Goal: Information Seeking & Learning: Learn about a topic

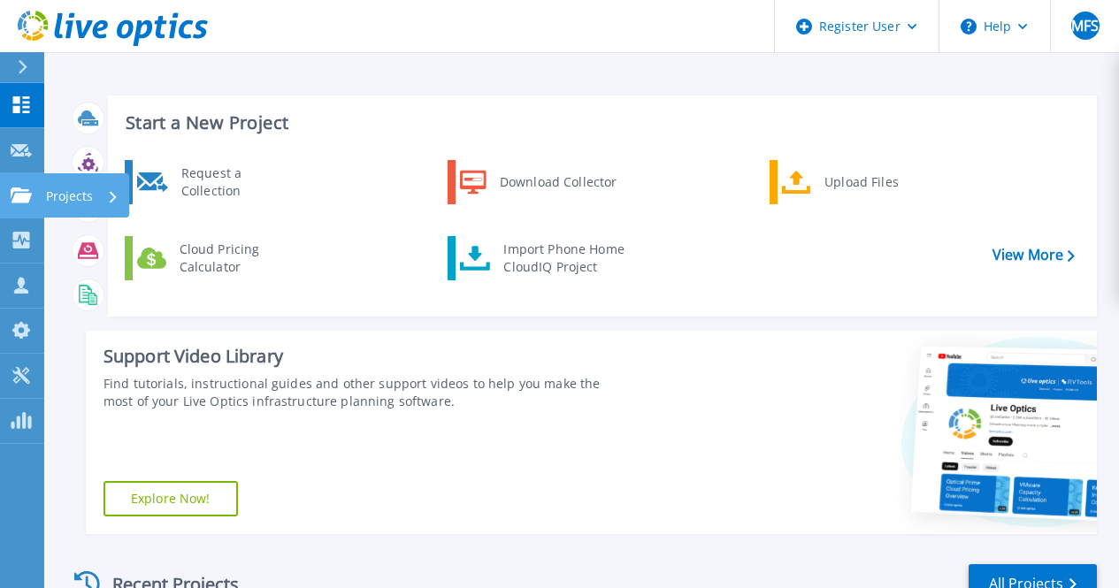
click at [19, 185] on link "Projects Projects" at bounding box center [22, 195] width 44 height 45
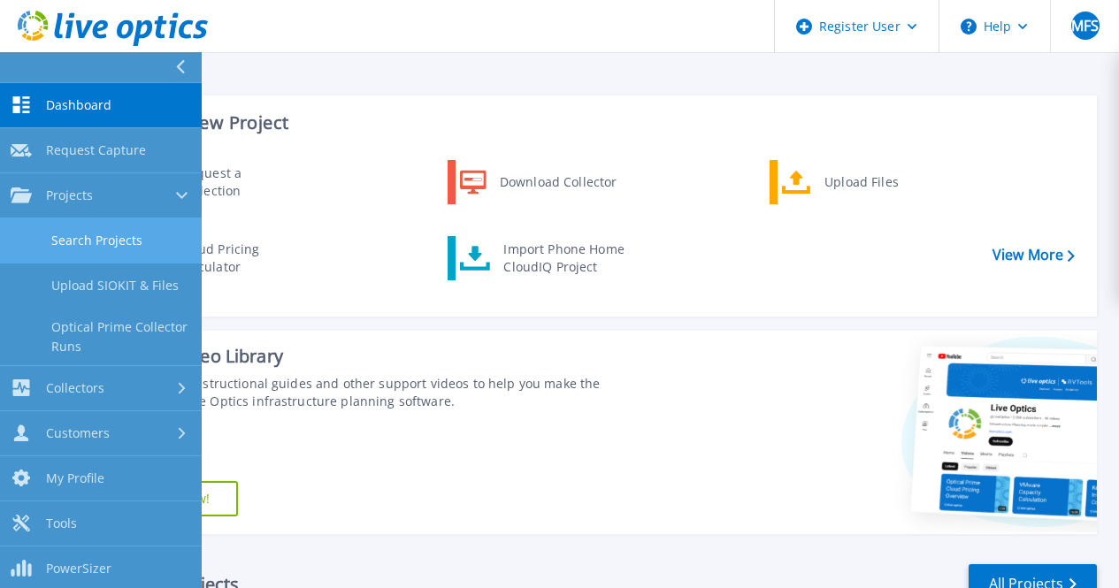
click at [132, 250] on link "Search Projects" at bounding box center [101, 240] width 202 height 45
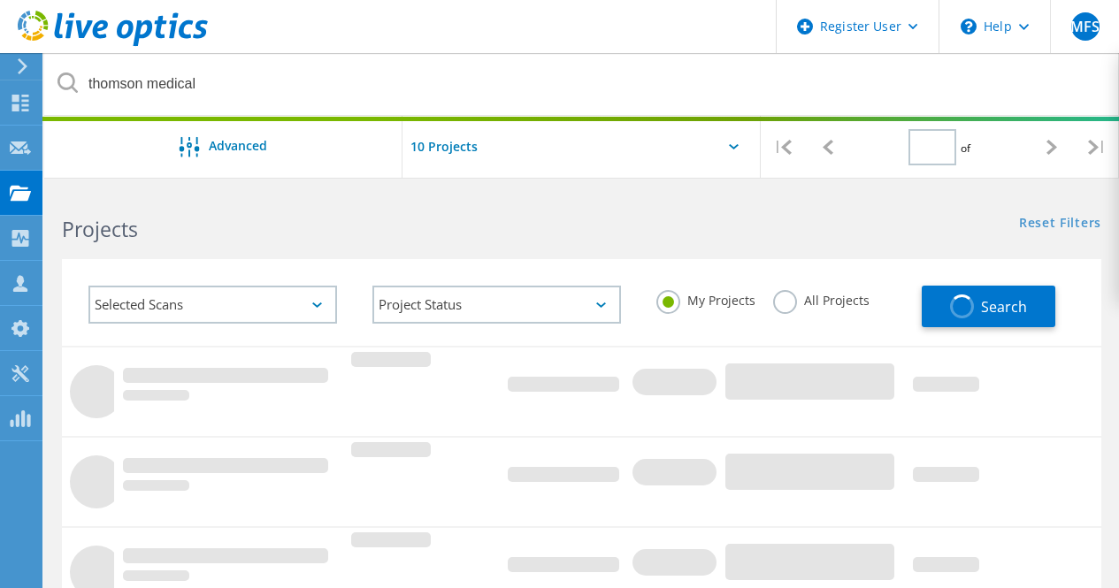
type input "1"
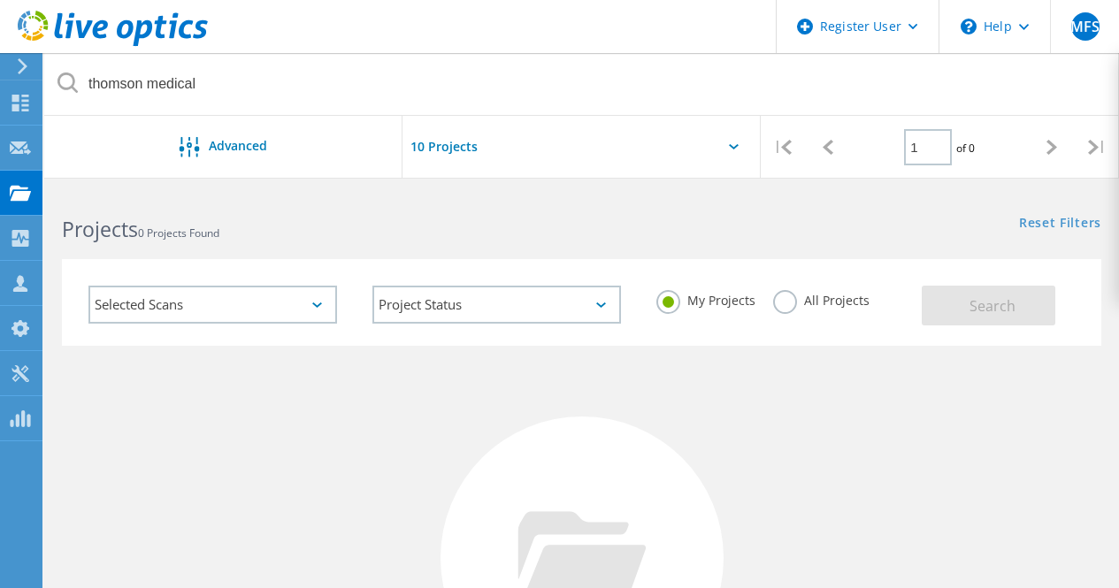
click at [791, 305] on label "All Projects" at bounding box center [821, 298] width 96 height 17
click at [0, 0] on input "All Projects" at bounding box center [0, 0] width 0 height 0
click at [937, 304] on button "Search" at bounding box center [988, 306] width 134 height 40
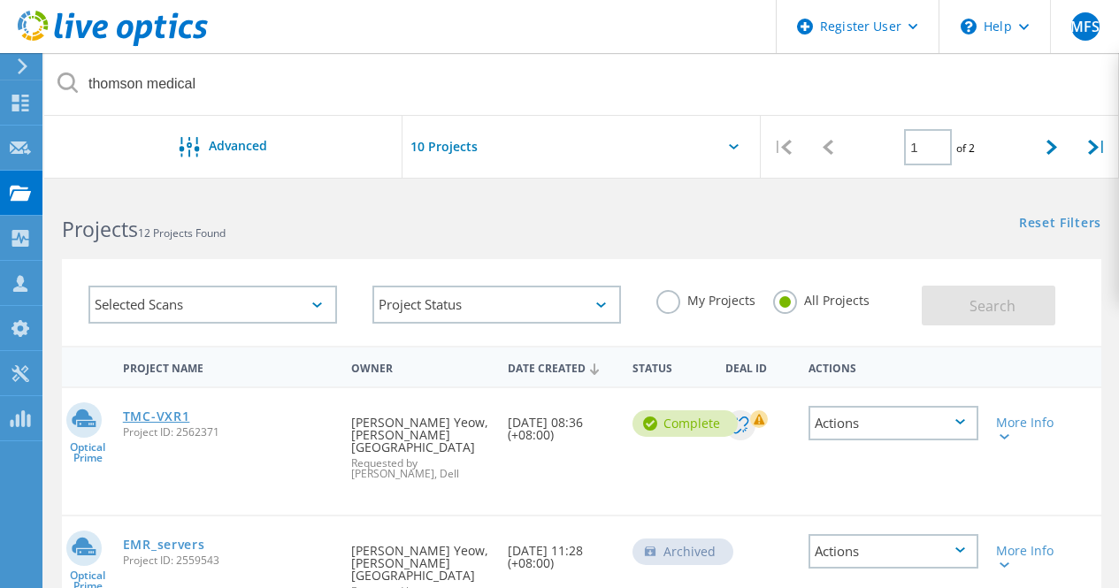
click at [147, 422] on link "TMC-VXR1" at bounding box center [156, 416] width 67 height 12
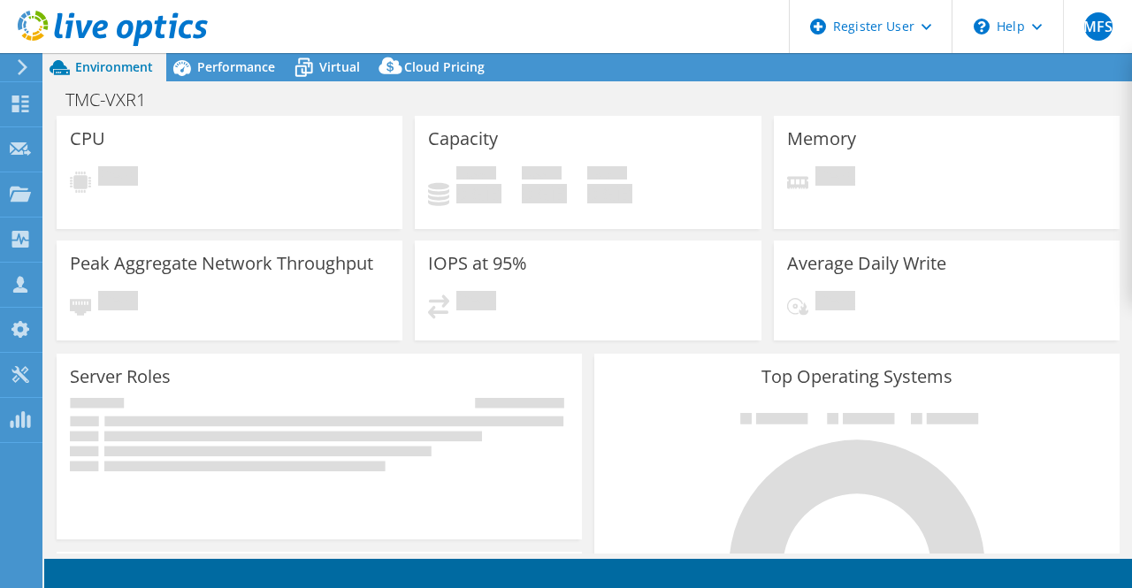
select select "USD"
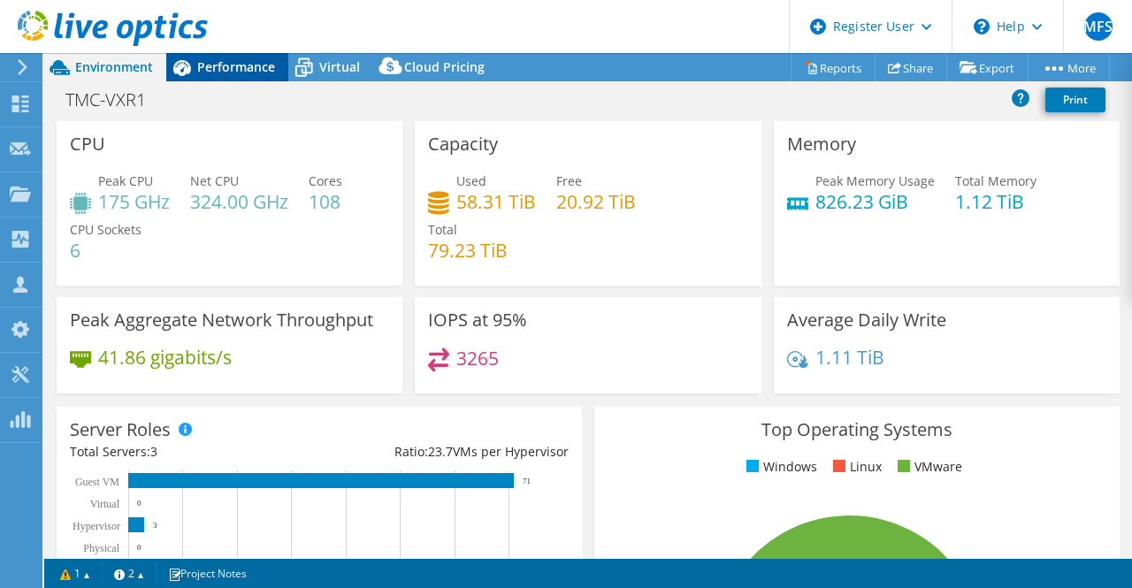
click at [205, 62] on span "Performance" at bounding box center [236, 66] width 78 height 17
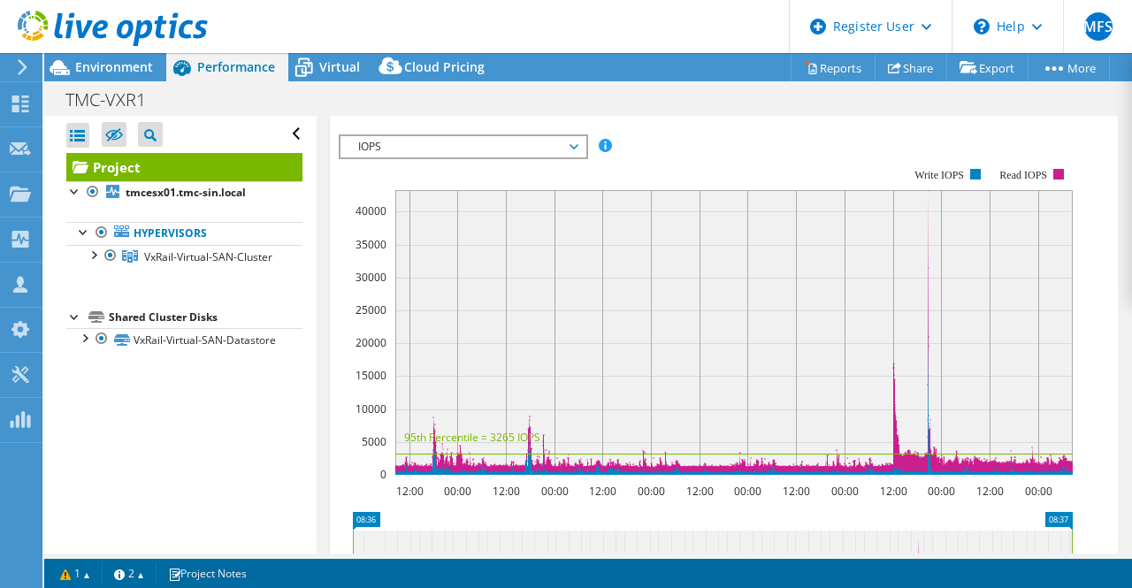
scroll to position [265, 0]
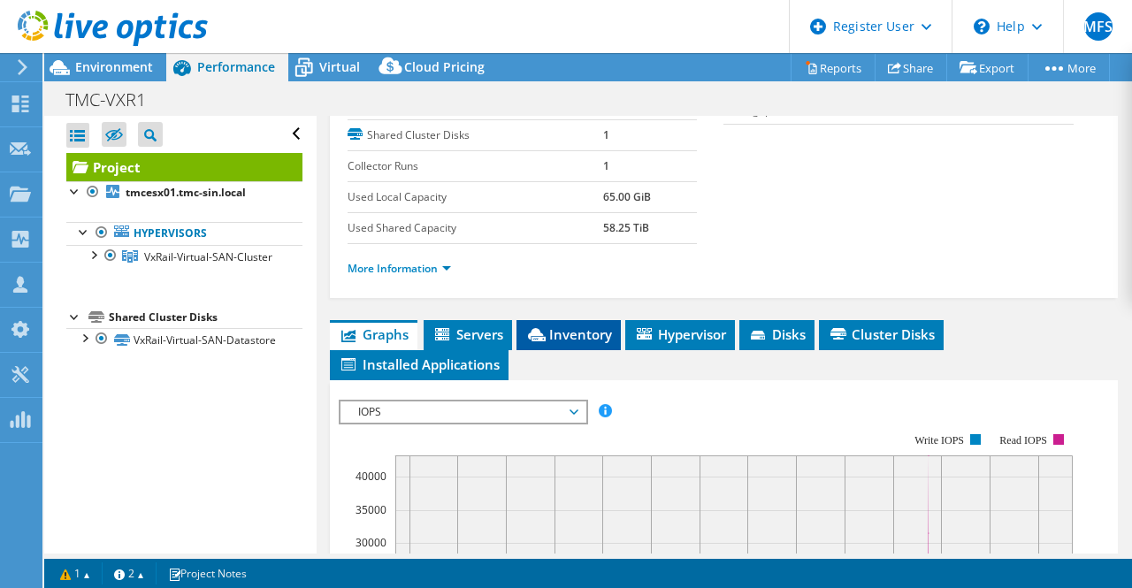
click at [577, 343] on span "Inventory" at bounding box center [568, 334] width 87 height 18
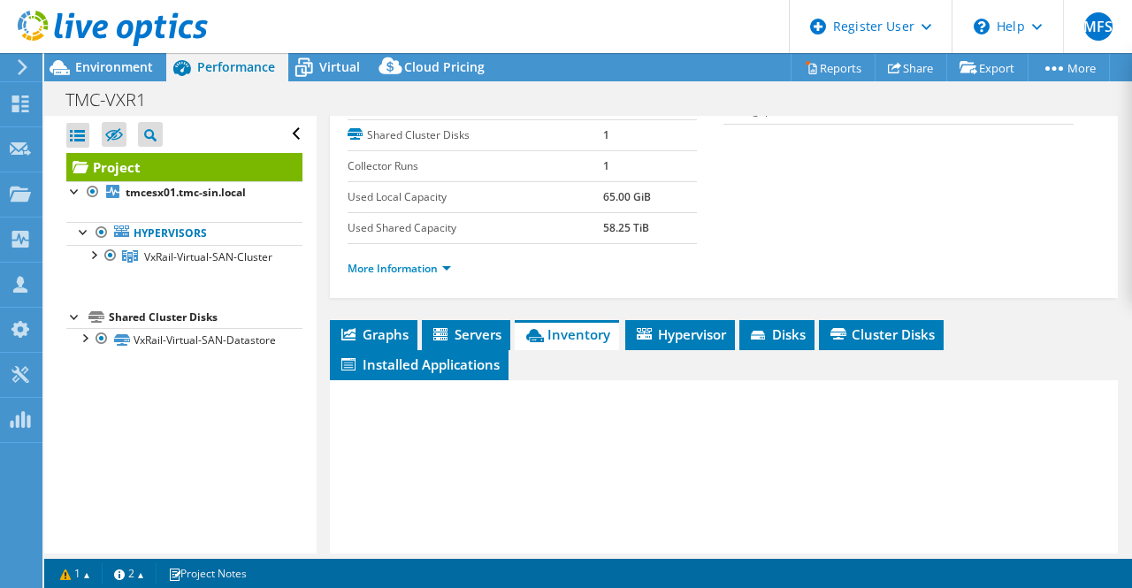
scroll to position [539, 0]
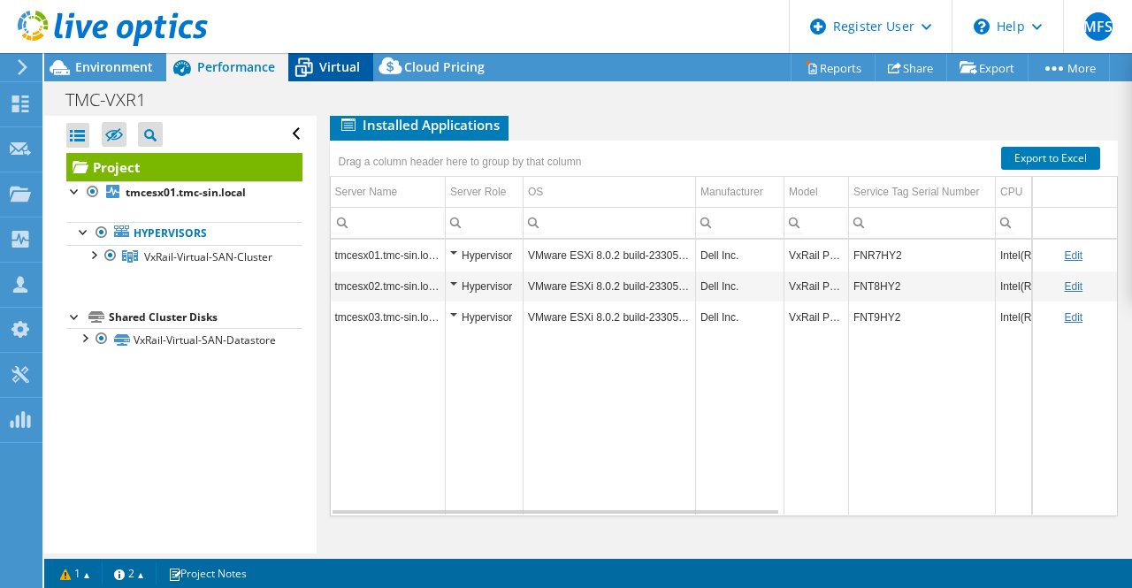
click at [325, 64] on span "Virtual" at bounding box center [339, 66] width 41 height 17
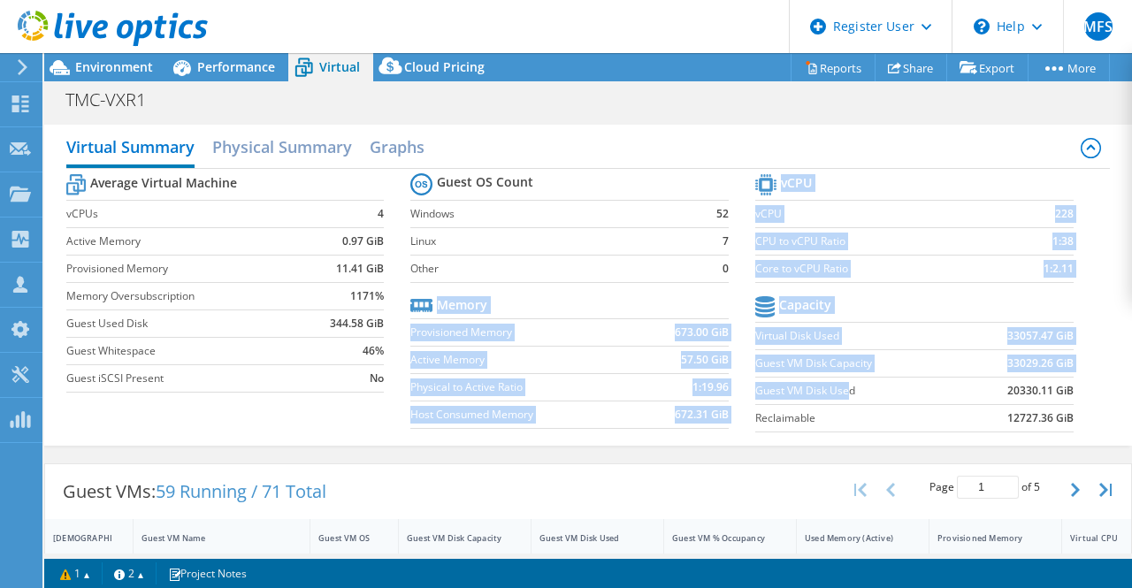
drag, startPoint x: 738, startPoint y: 392, endPoint x: 837, endPoint y: 386, distance: 98.3
click at [837, 386] on div "Average Virtual Machine vCPUs 4 Active Memory 0.97 GiB Provisioned Memory 11.41…" at bounding box center [588, 305] width 1044 height 272
click at [839, 386] on label "Guest VM Disk Used" at bounding box center [859, 391] width 208 height 18
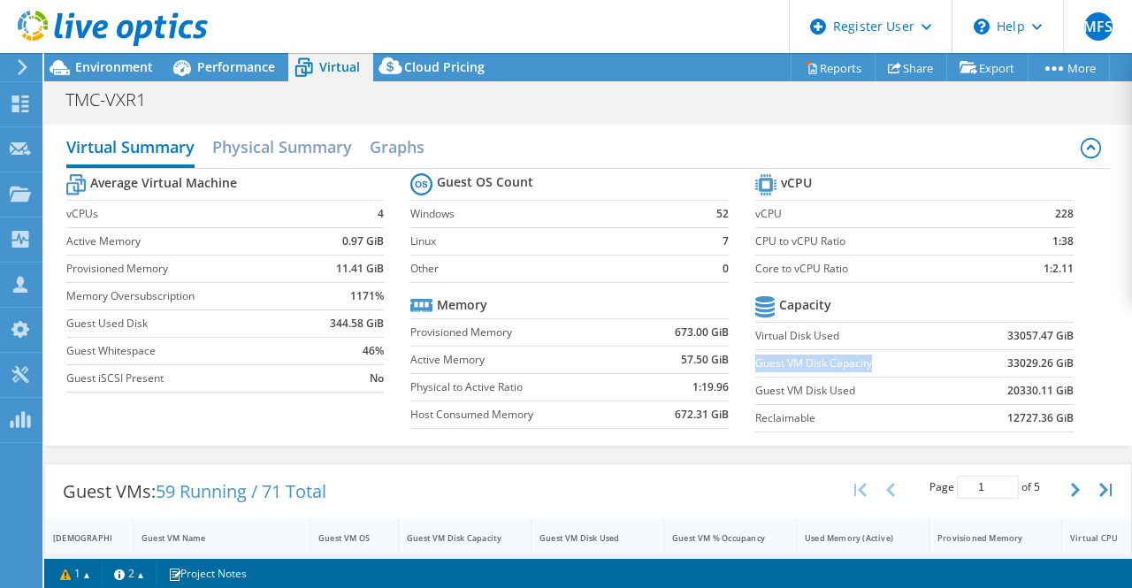
drag, startPoint x: 748, startPoint y: 364, endPoint x: 873, endPoint y: 363, distance: 124.7
click at [873, 363] on label "Guest VM Disk Capacity" at bounding box center [859, 364] width 208 height 18
click at [1021, 363] on b "33029.26 GiB" at bounding box center [1040, 364] width 66 height 18
click at [217, 53] on div "Performance" at bounding box center [227, 67] width 122 height 28
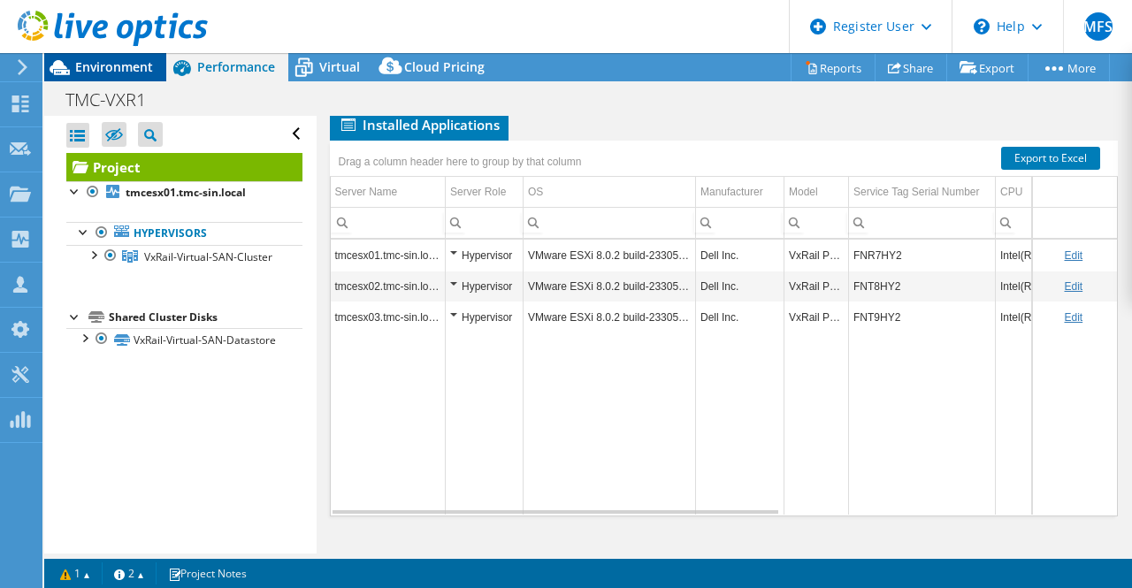
click at [127, 70] on span "Environment" at bounding box center [114, 66] width 78 height 17
